Goal: Find contact information: Find contact information

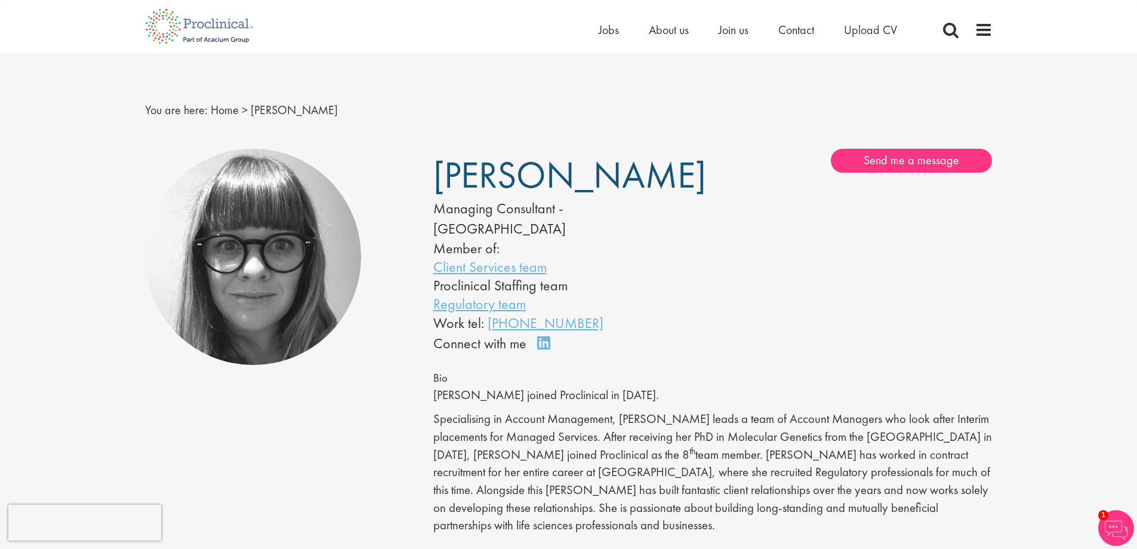
click at [1117, 518] on img at bounding box center [1116, 528] width 36 height 36
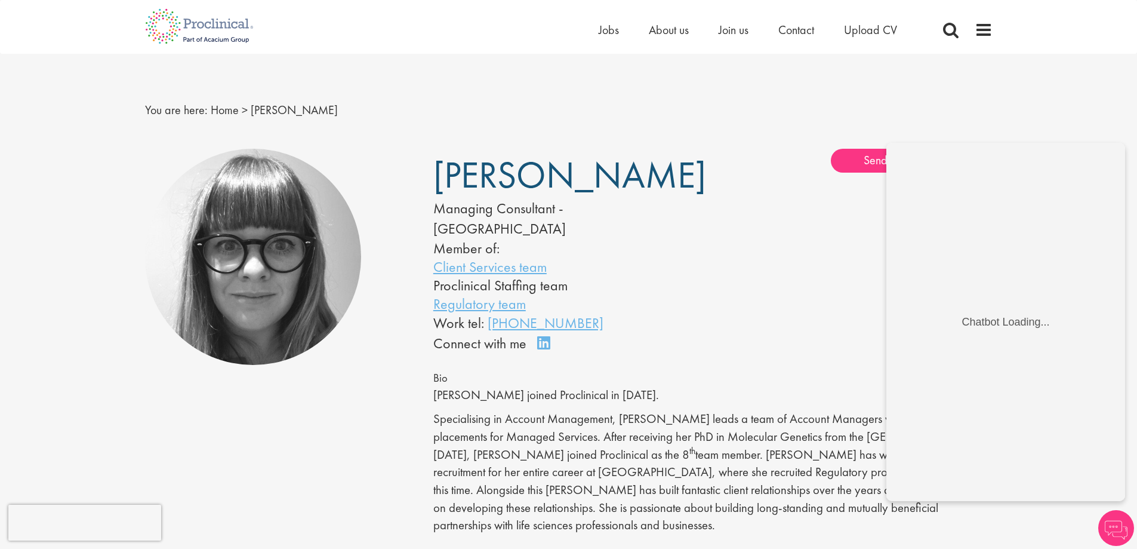
click at [758, 246] on div "Elise Stewart Managing Consultant - Europe Member of: Client Services team Proc…" at bounding box center [712, 251] width 577 height 205
click at [1105, 522] on img at bounding box center [1116, 528] width 36 height 36
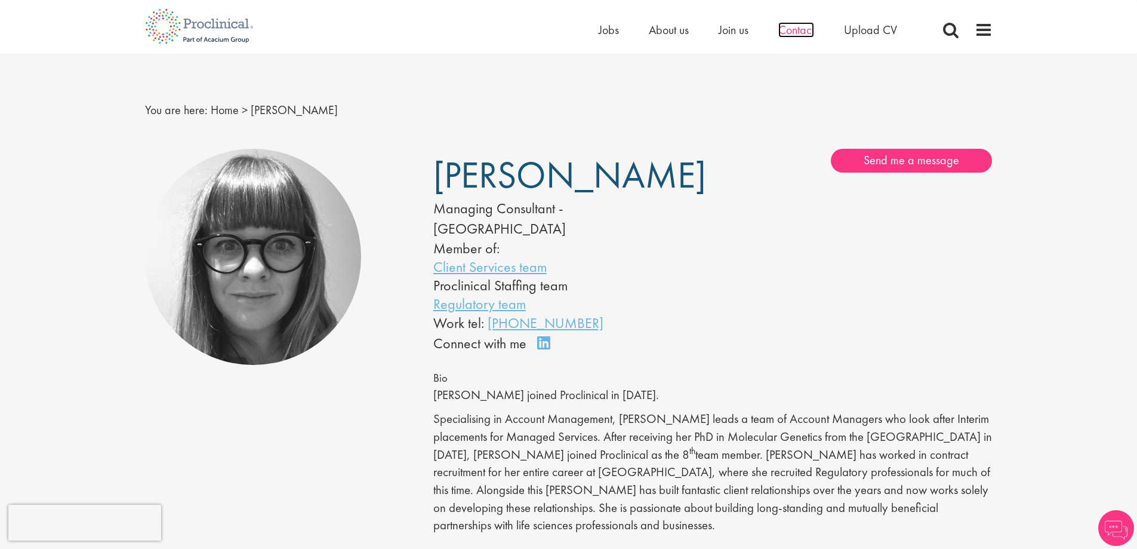
click at [788, 30] on span "Contact" at bounding box center [796, 30] width 36 height 16
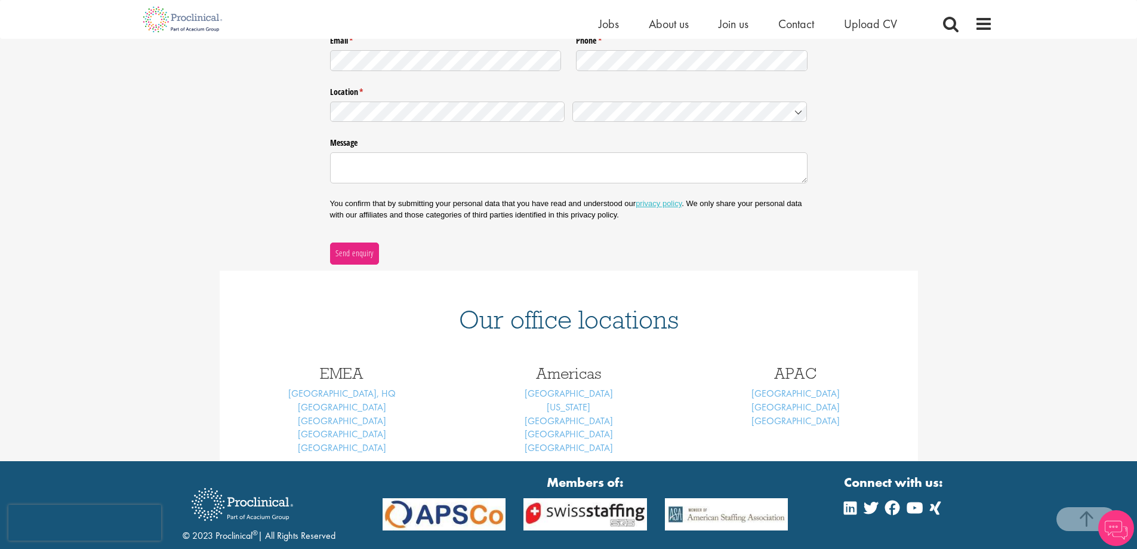
scroll to position [319, 0]
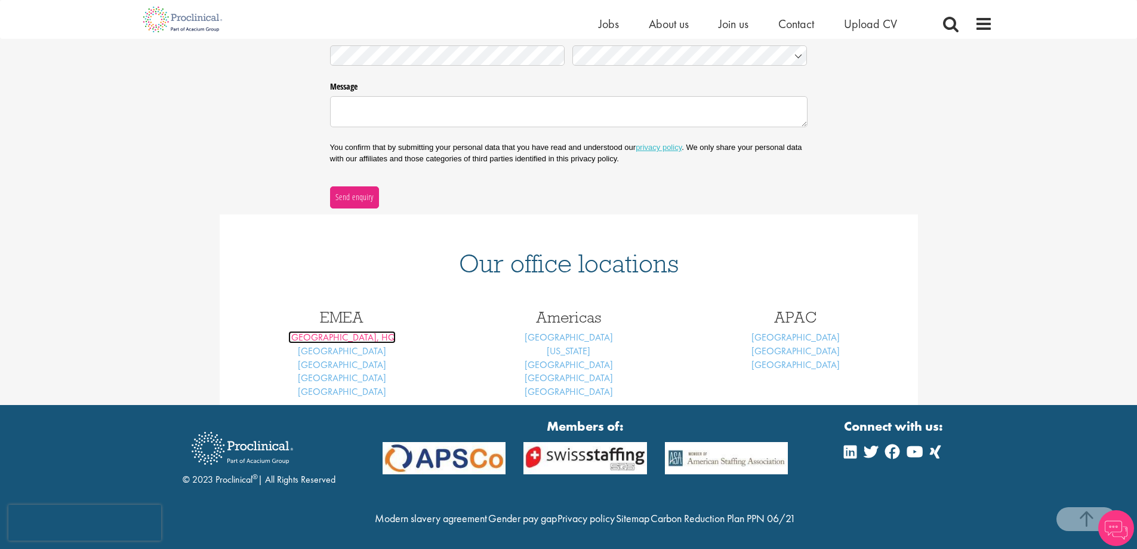
click at [331, 338] on link "London, HQ" at bounding box center [341, 337] width 107 height 13
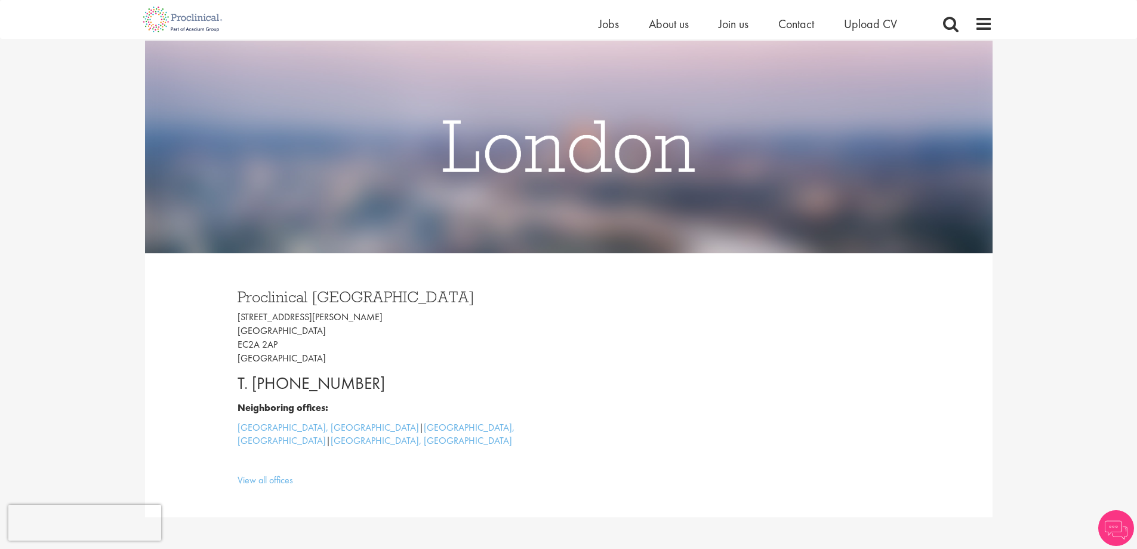
scroll to position [119, 0]
